Goal: Task Accomplishment & Management: Use online tool/utility

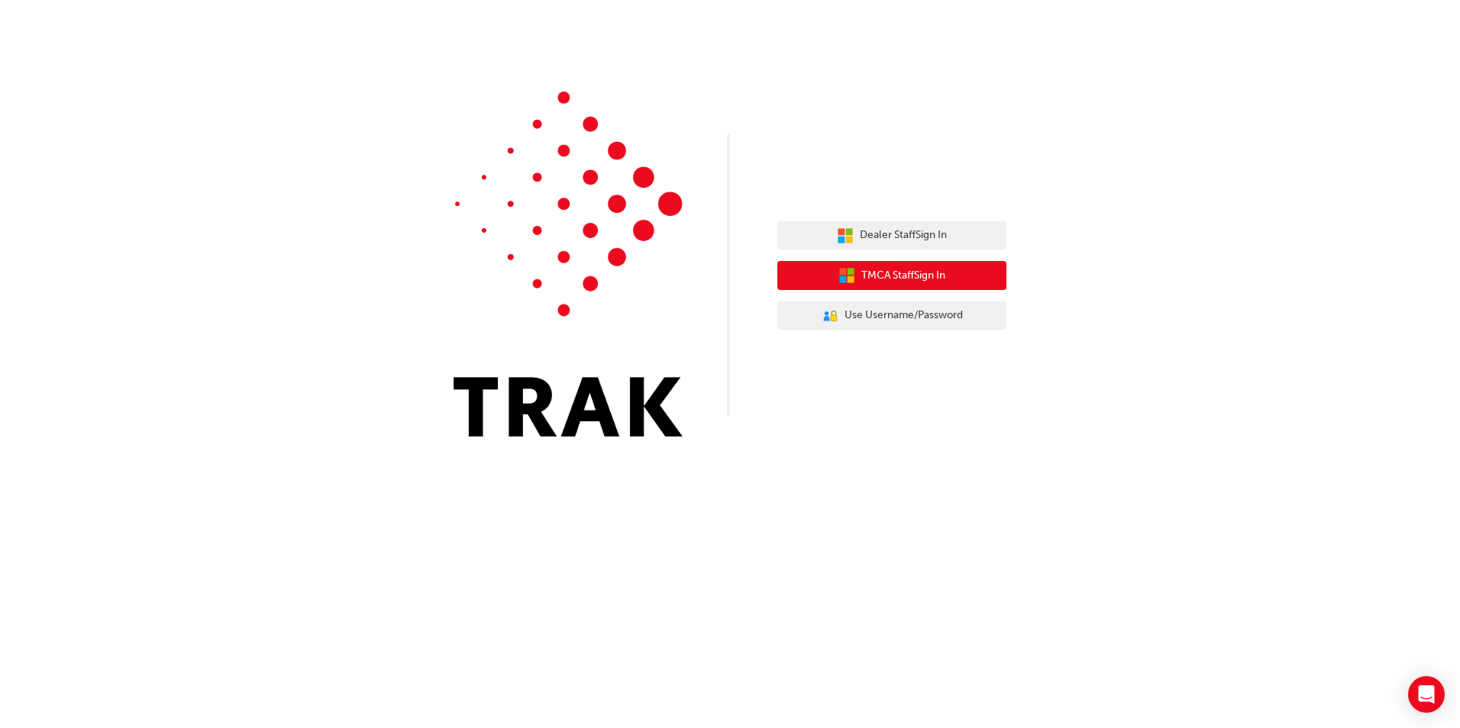
click at [922, 271] on span "TMCA Staff Sign In" at bounding box center [903, 276] width 84 height 18
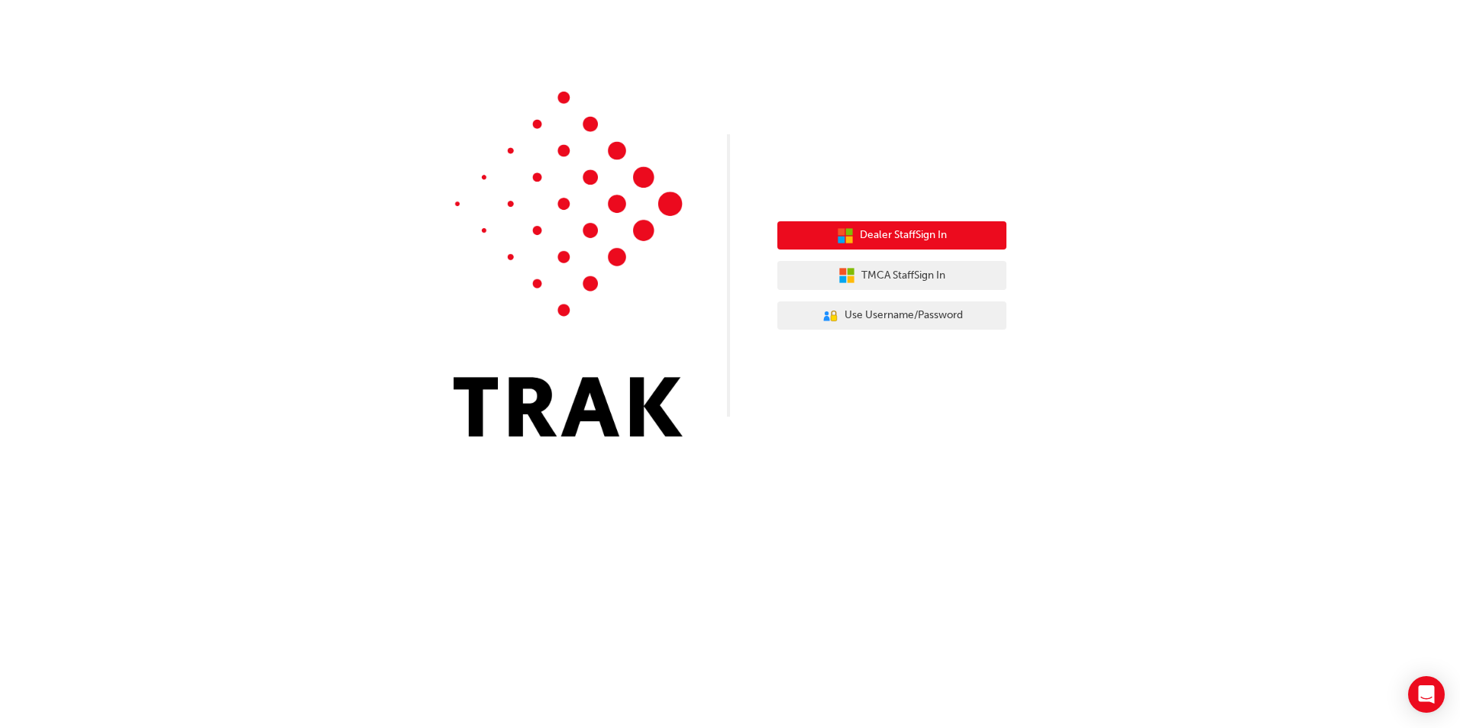
click at [912, 224] on button "Dealer Staff Sign In" at bounding box center [891, 235] width 229 height 29
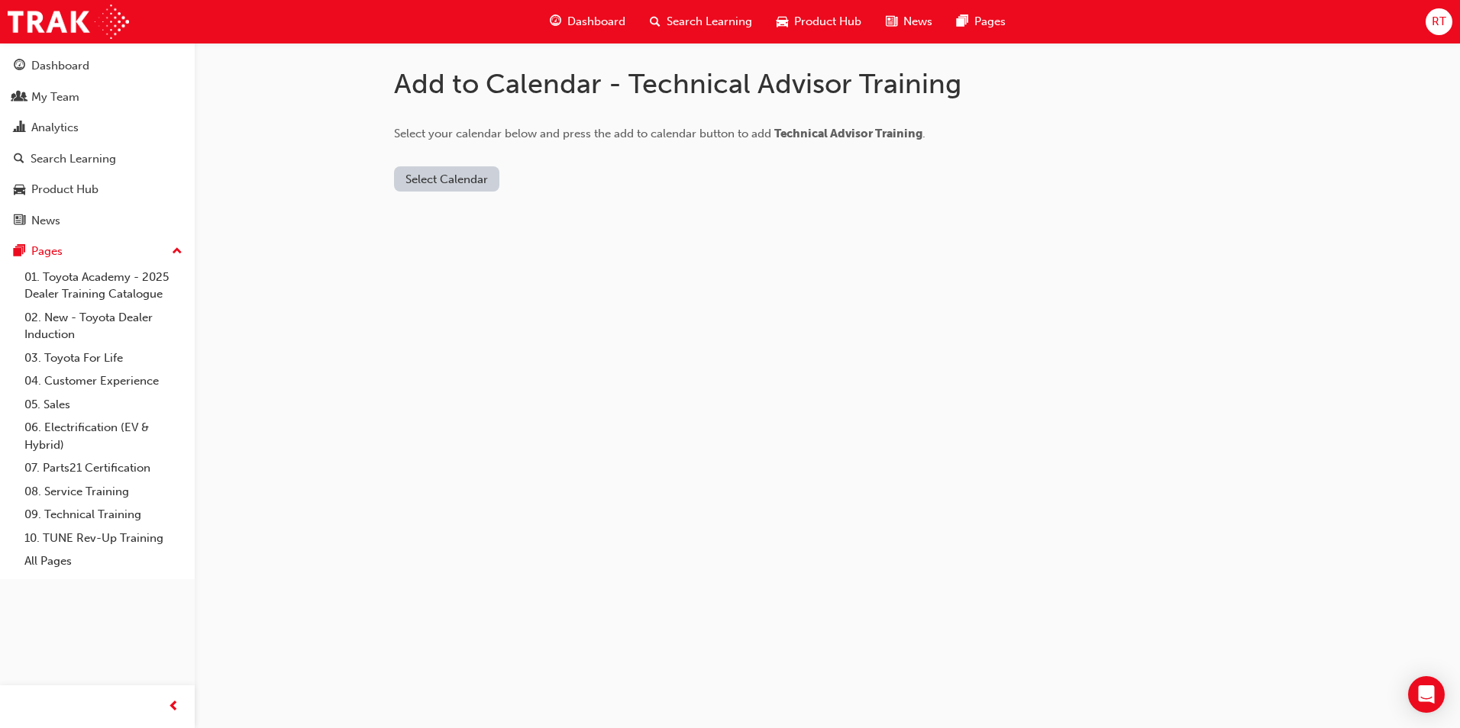
click at [457, 188] on button "Select Calendar" at bounding box center [446, 178] width 105 height 25
click at [454, 221] on div "[DOMAIN_NAME]" at bounding box center [448, 217] width 92 height 18
click at [554, 187] on button "Add to Calendar" at bounding box center [575, 178] width 108 height 25
click at [551, 182] on button "Add to Calendar" at bounding box center [575, 178] width 108 height 25
